Goal: Task Accomplishment & Management: Use online tool/utility

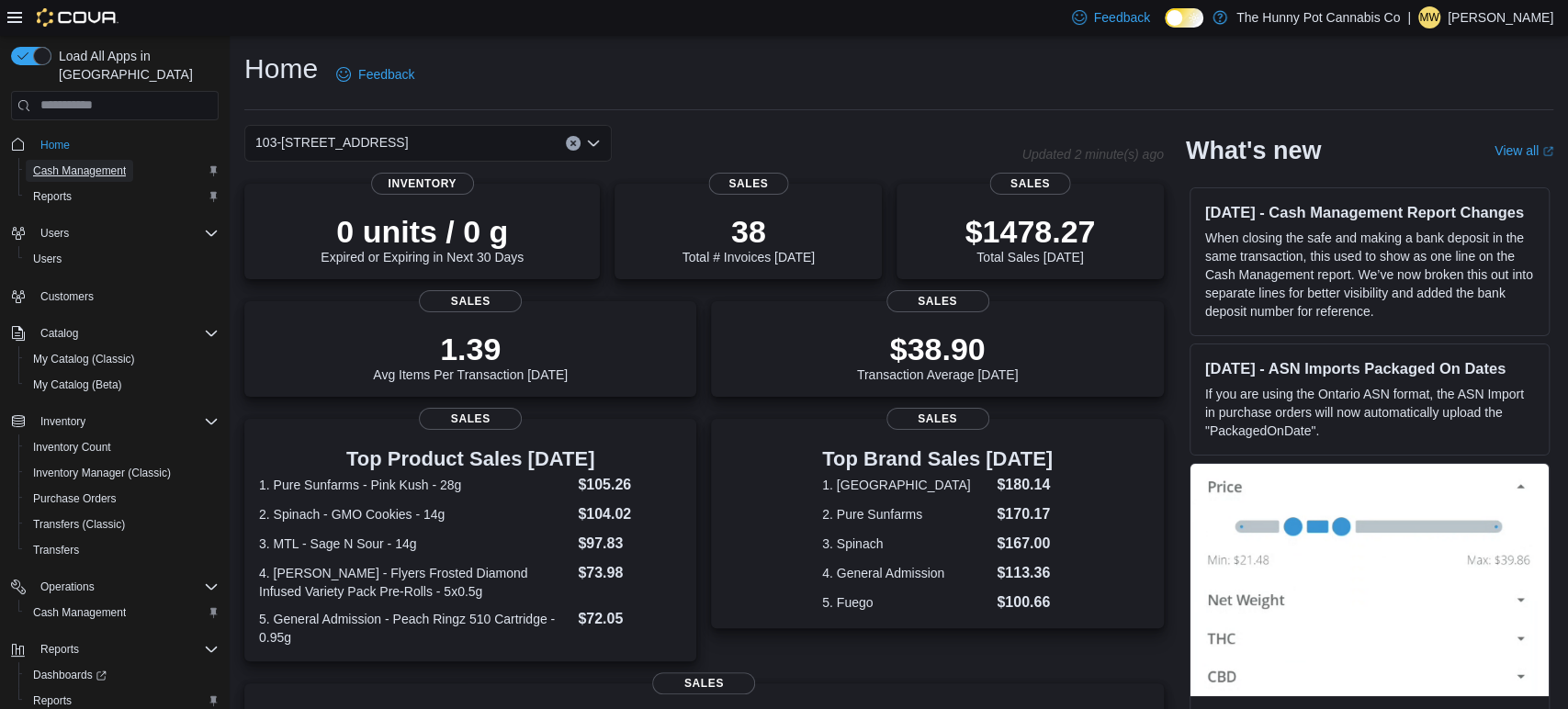
click at [75, 164] on span "Cash Management" at bounding box center [80, 171] width 93 height 15
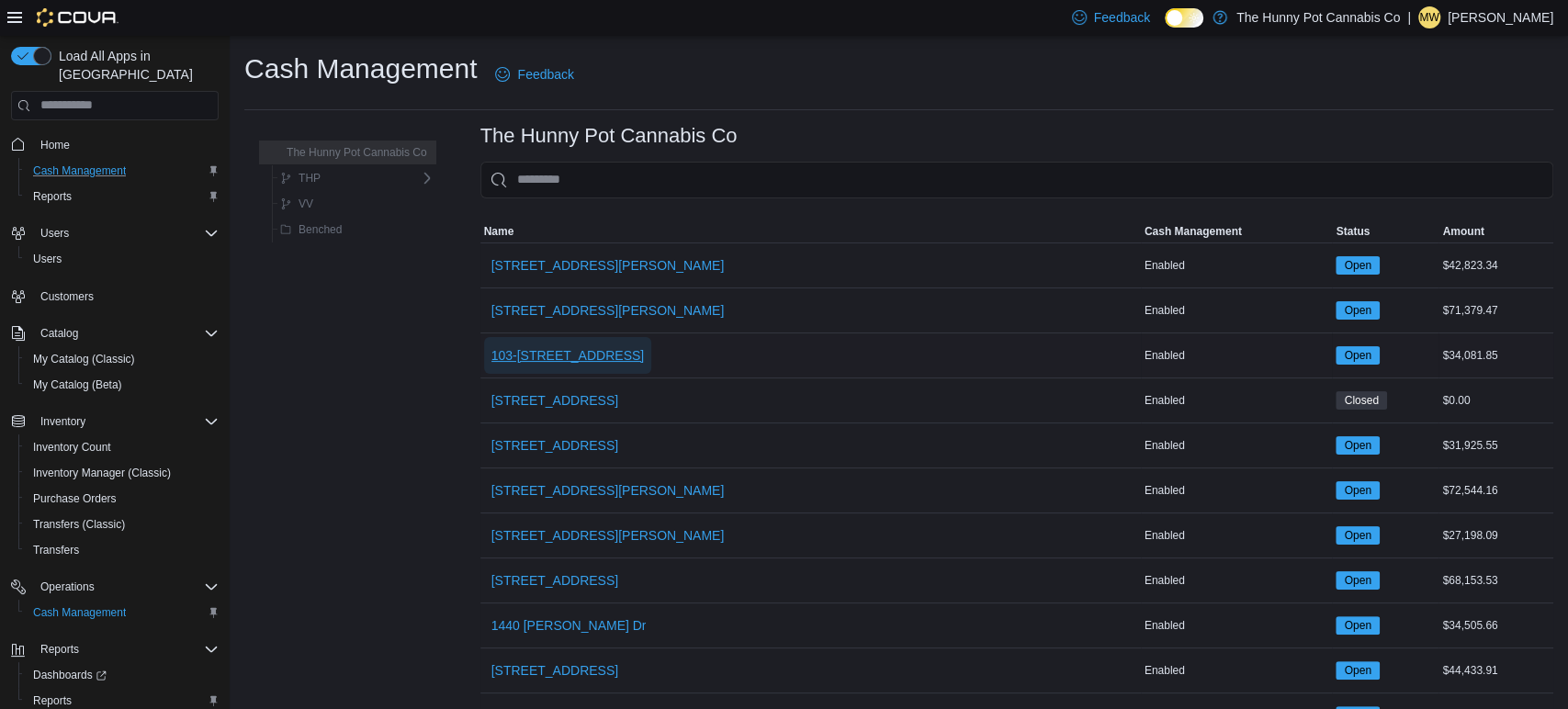
click at [570, 344] on span "103-[STREET_ADDRESS]" at bounding box center [567, 355] width 153 height 37
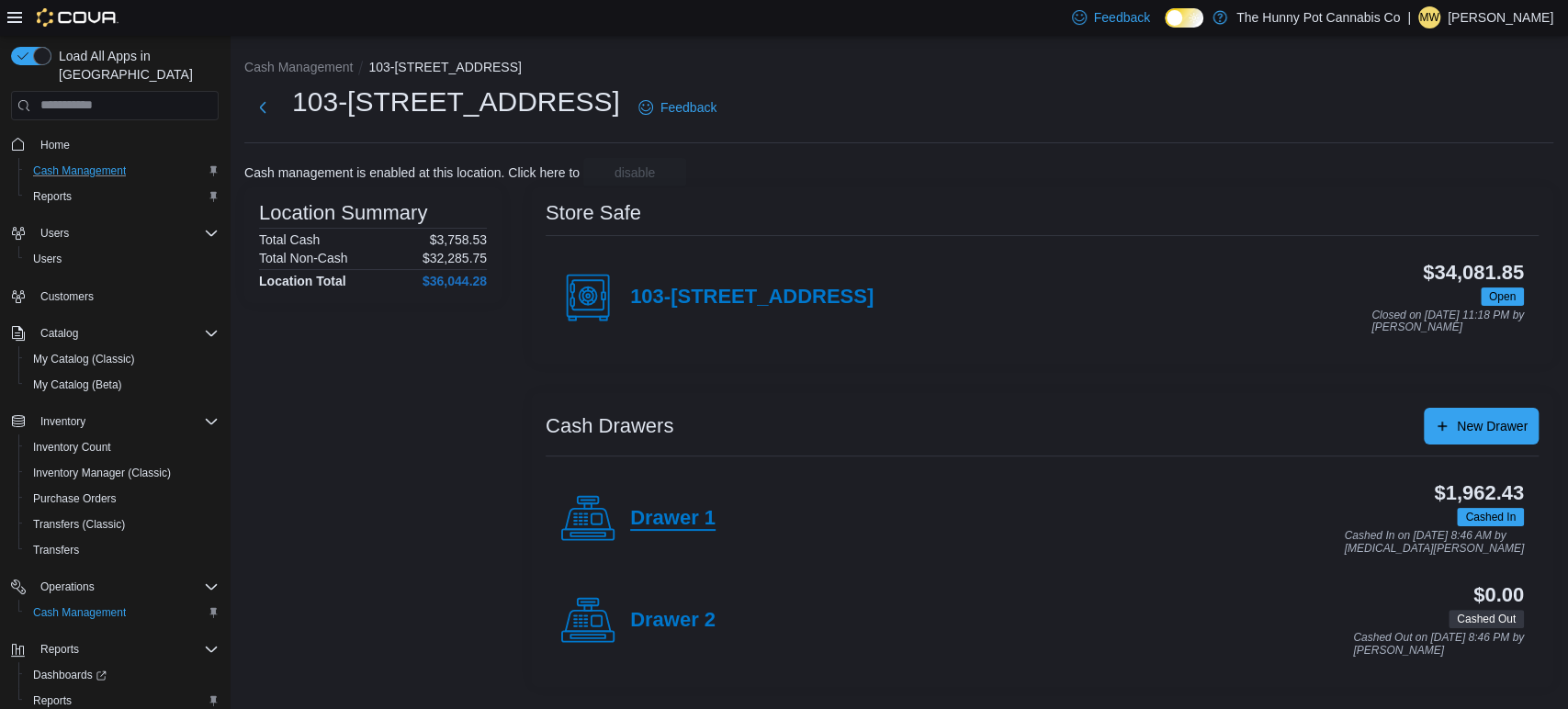
click at [682, 510] on h4 "Drawer 1" at bounding box center [672, 519] width 86 height 24
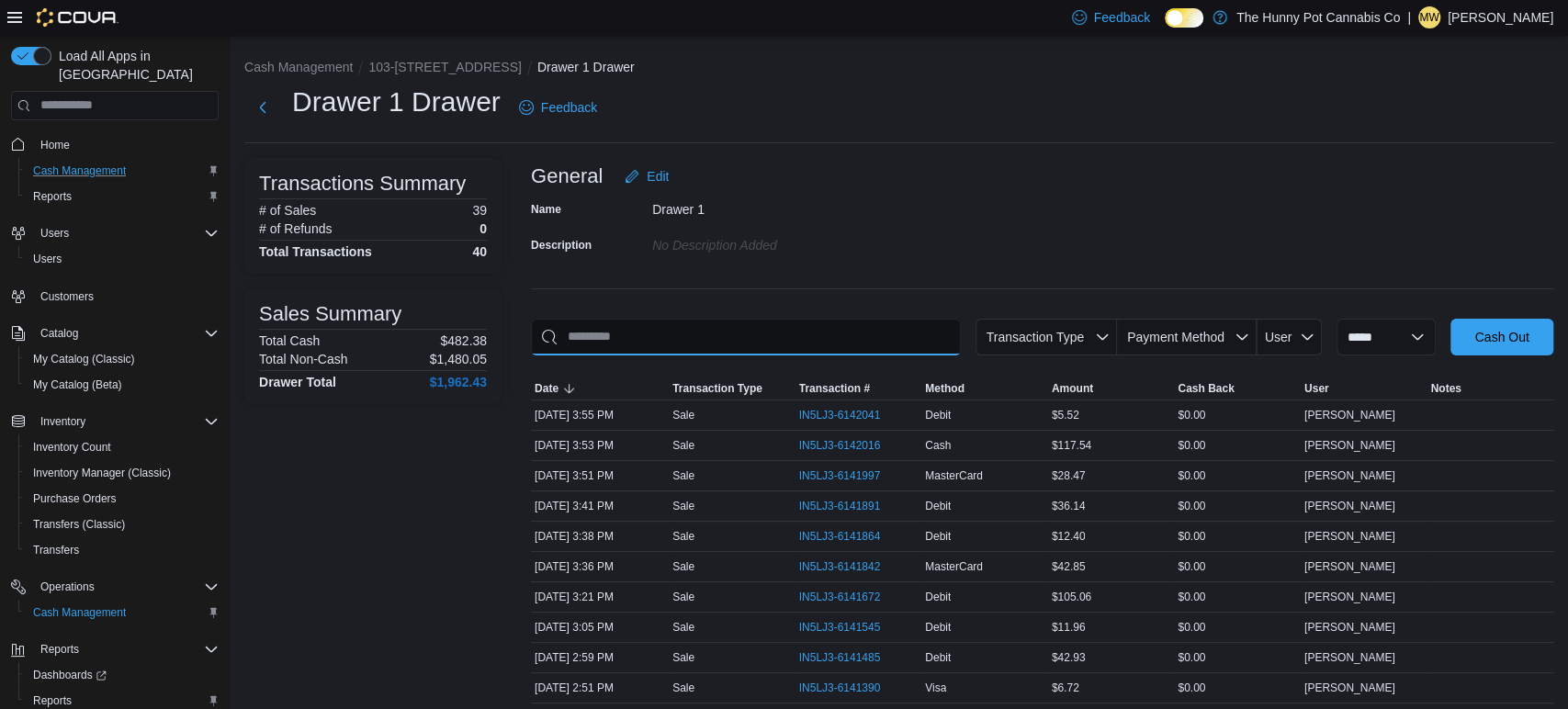
click at [668, 337] on input "This is a search bar. As you type, the results lower in the page will automatic…" at bounding box center [746, 337] width 430 height 37
click at [728, 343] on input "This is a search bar. As you type, the results lower in the page will automatic…" at bounding box center [746, 337] width 430 height 37
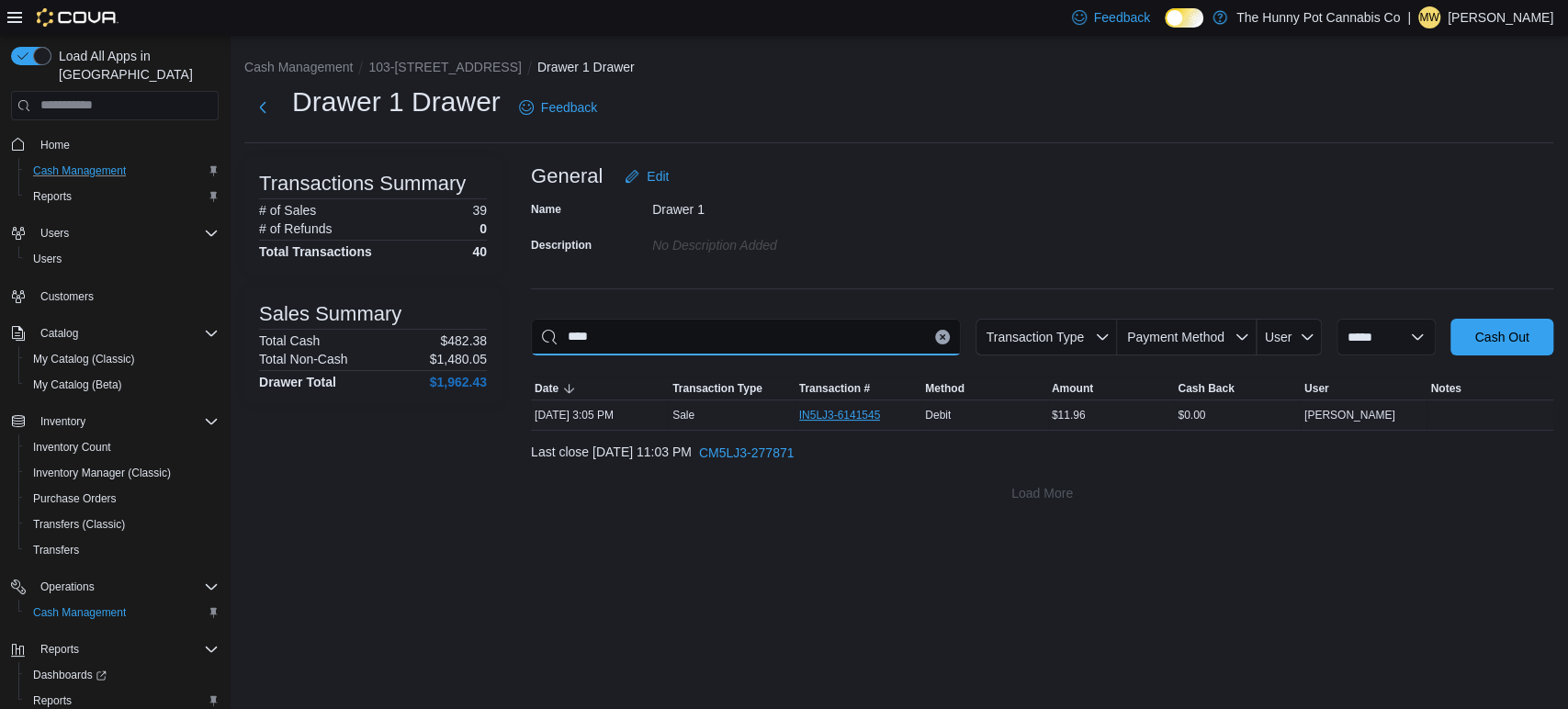
type input "****"
click at [869, 404] on span "IN5LJ3-6141545" at bounding box center [849, 415] width 100 height 22
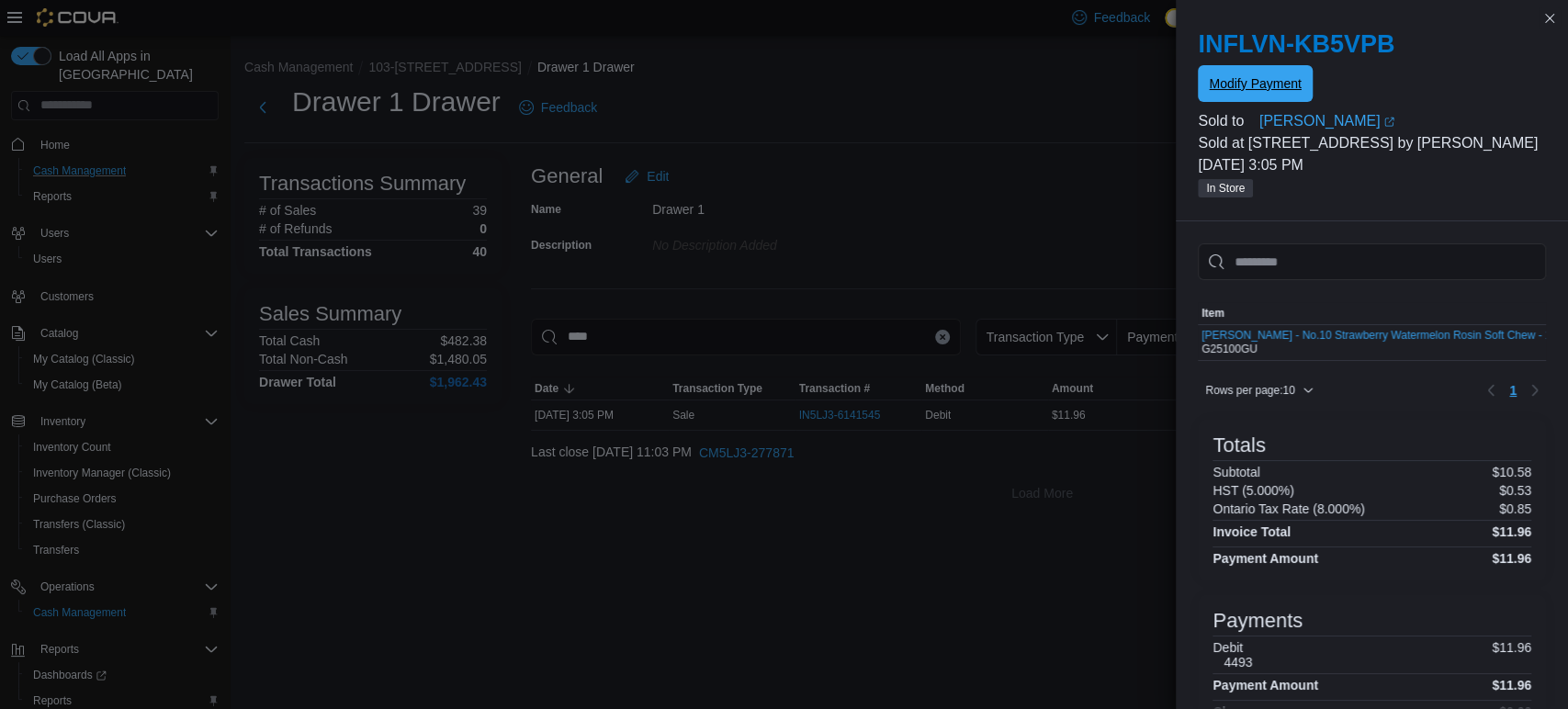
click at [1241, 87] on span "Modify Payment" at bounding box center [1254, 83] width 92 height 19
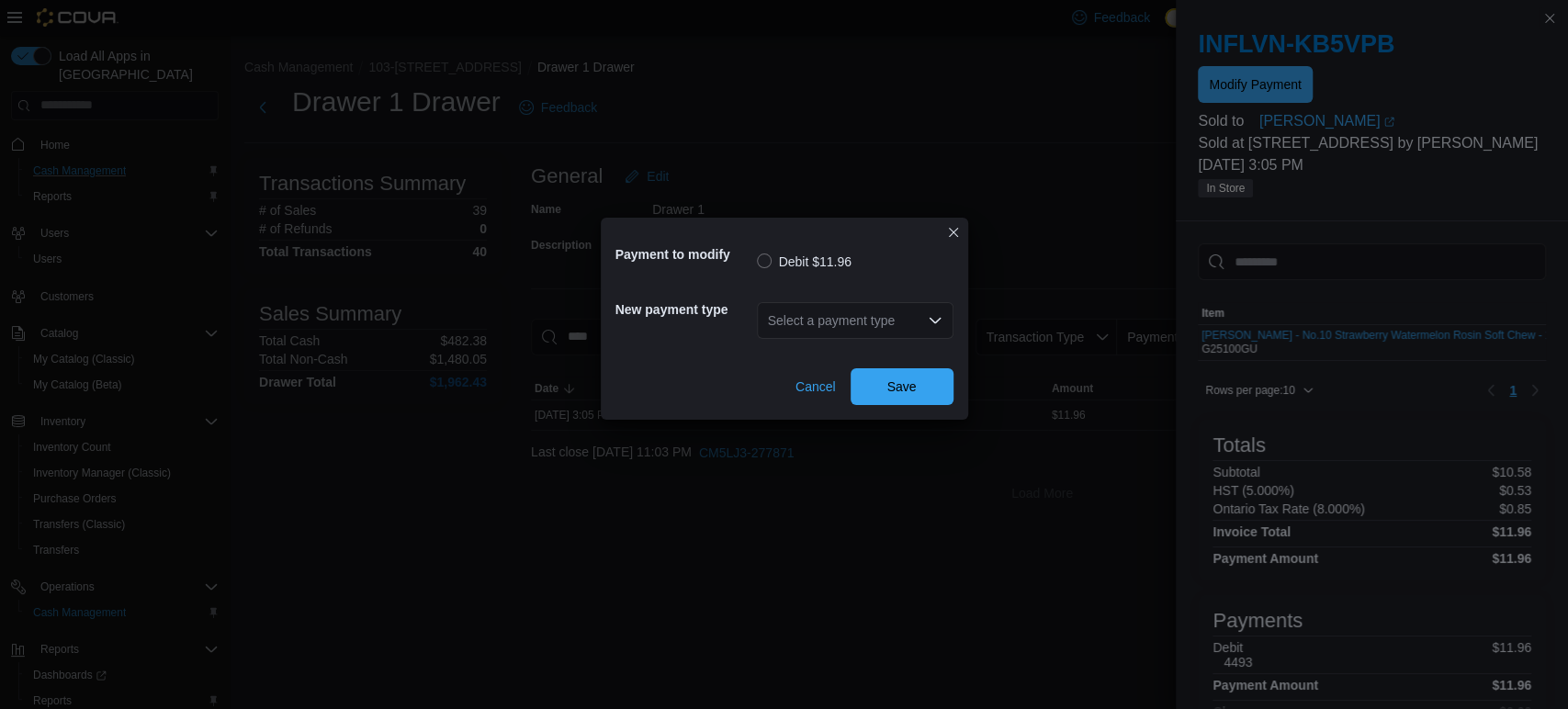
click at [812, 334] on div "Select a payment type" at bounding box center [855, 320] width 196 height 37
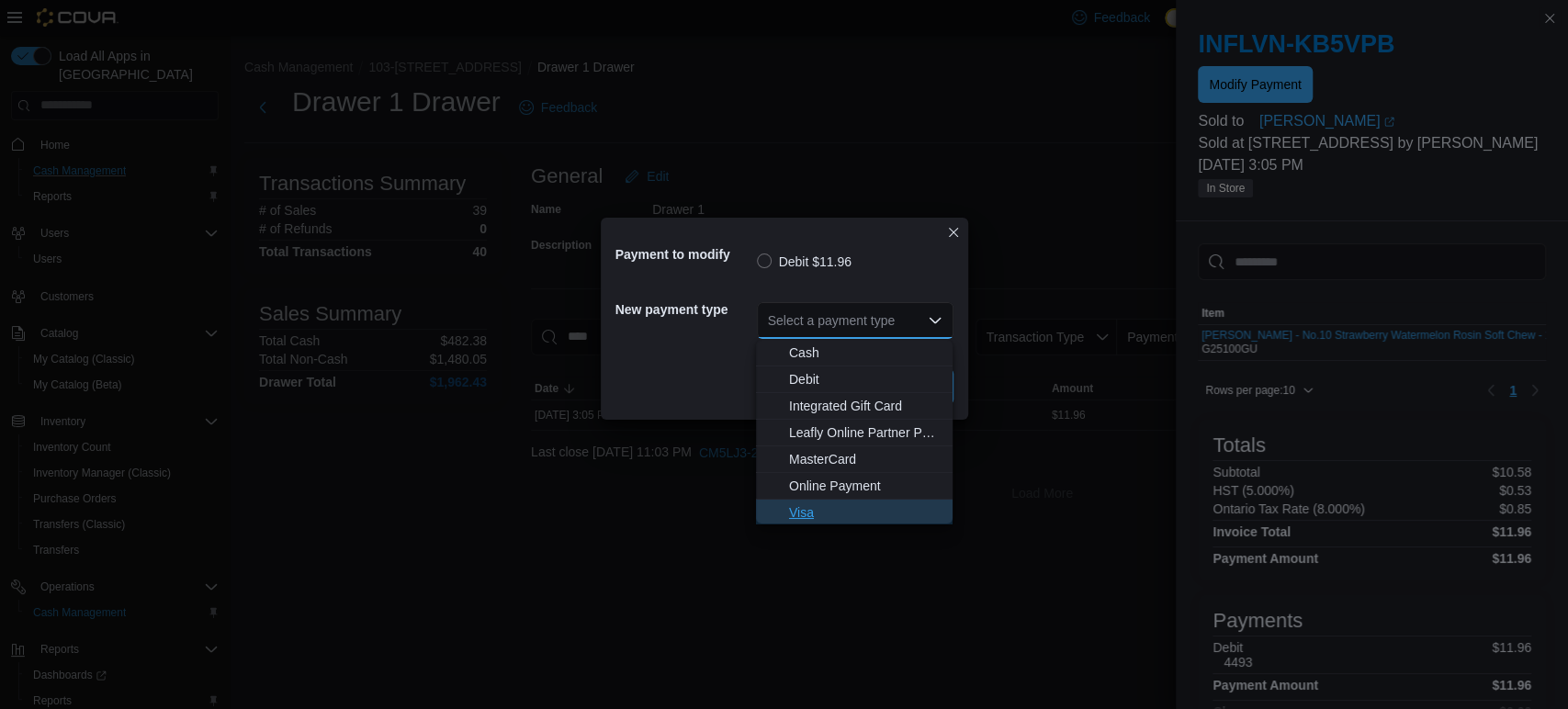
click at [804, 520] on span "Visa" at bounding box center [864, 512] width 152 height 19
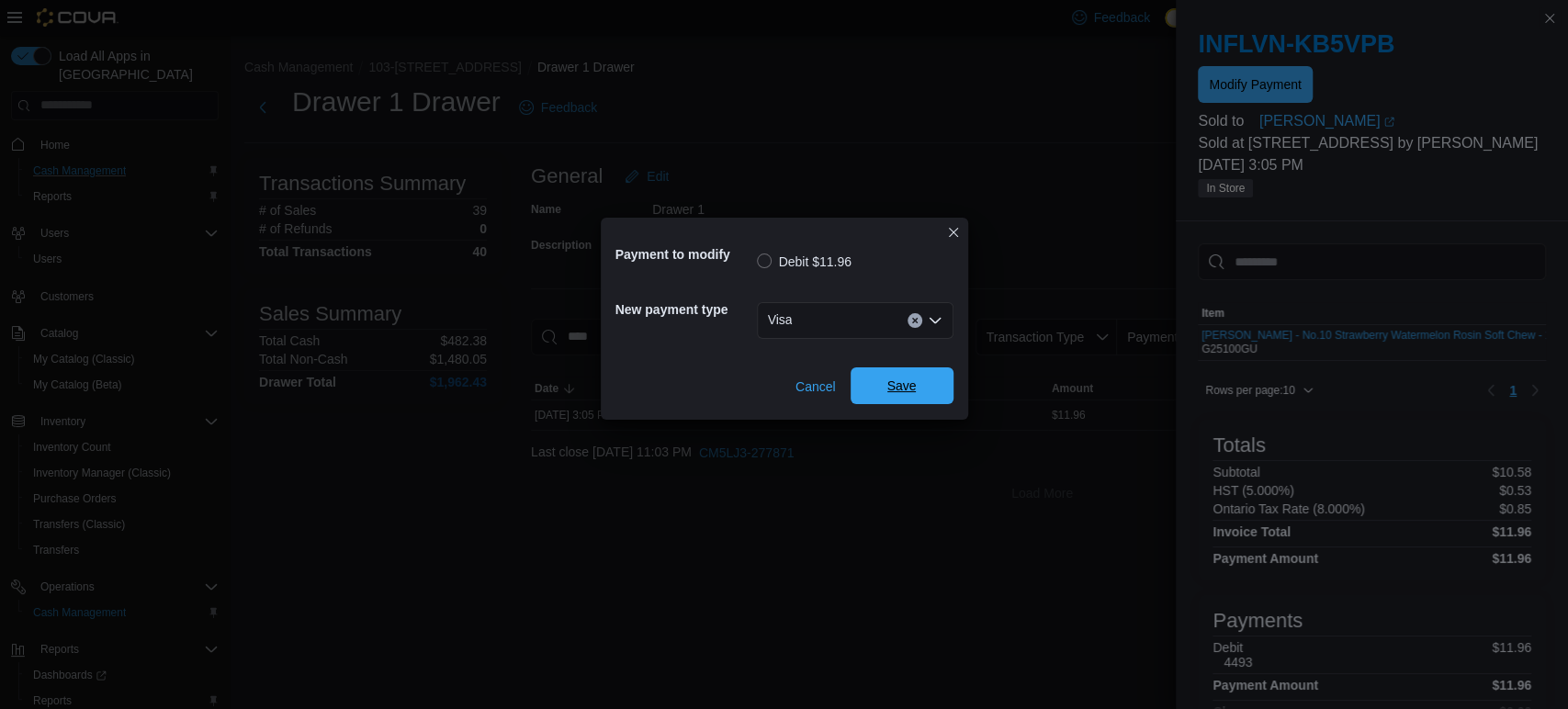
click at [931, 378] on span "Save" at bounding box center [902, 385] width 81 height 37
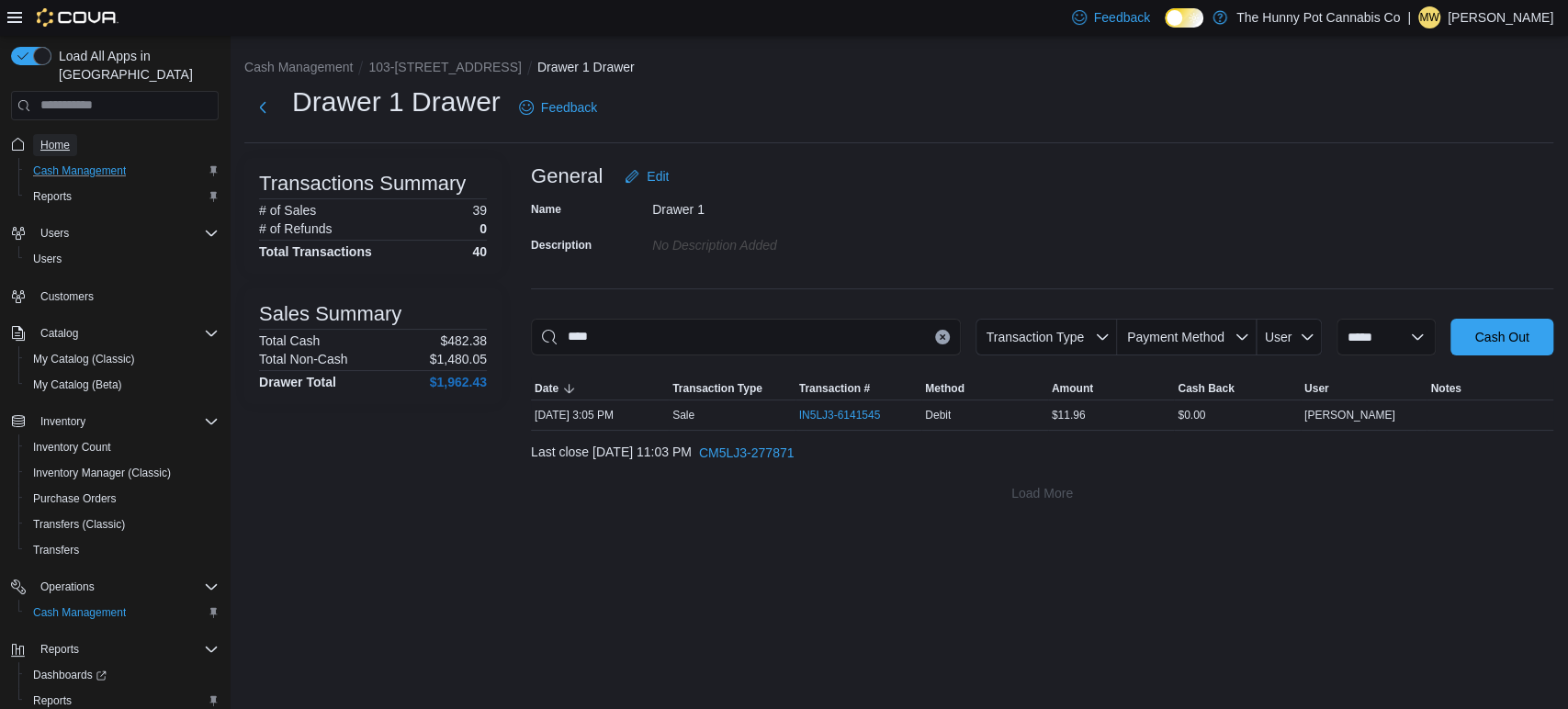
click at [65, 138] on span "Home" at bounding box center [55, 145] width 30 height 15
